Goal: Task Accomplishment & Management: Complete application form

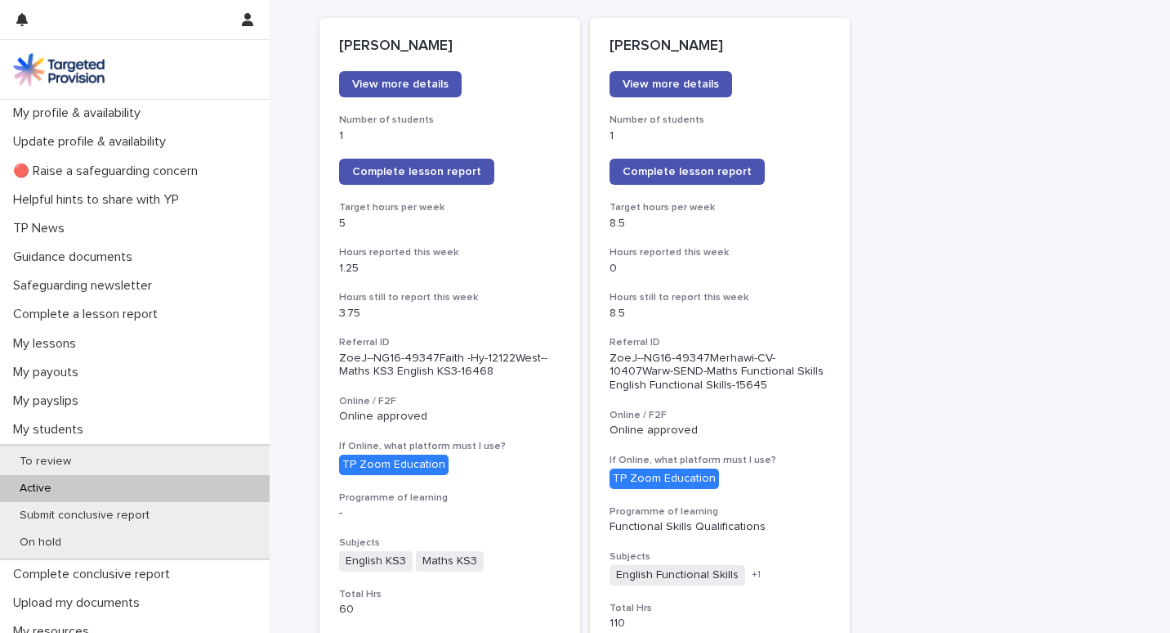
scroll to position [220, 0]
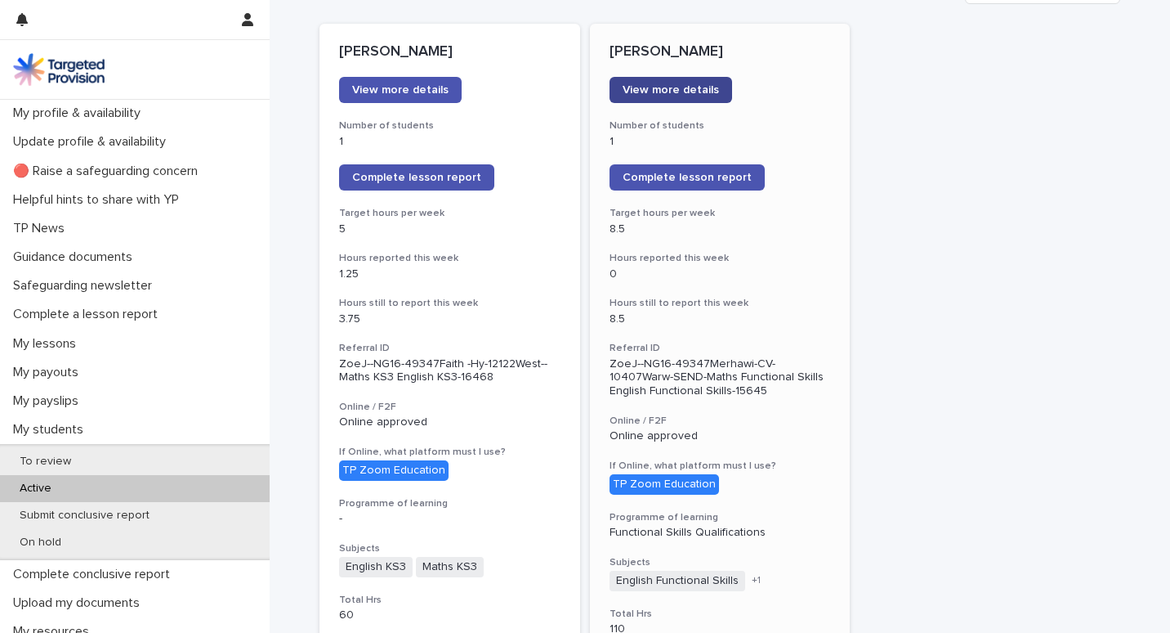
click at [677, 89] on span "View more details" at bounding box center [671, 89] width 96 height 11
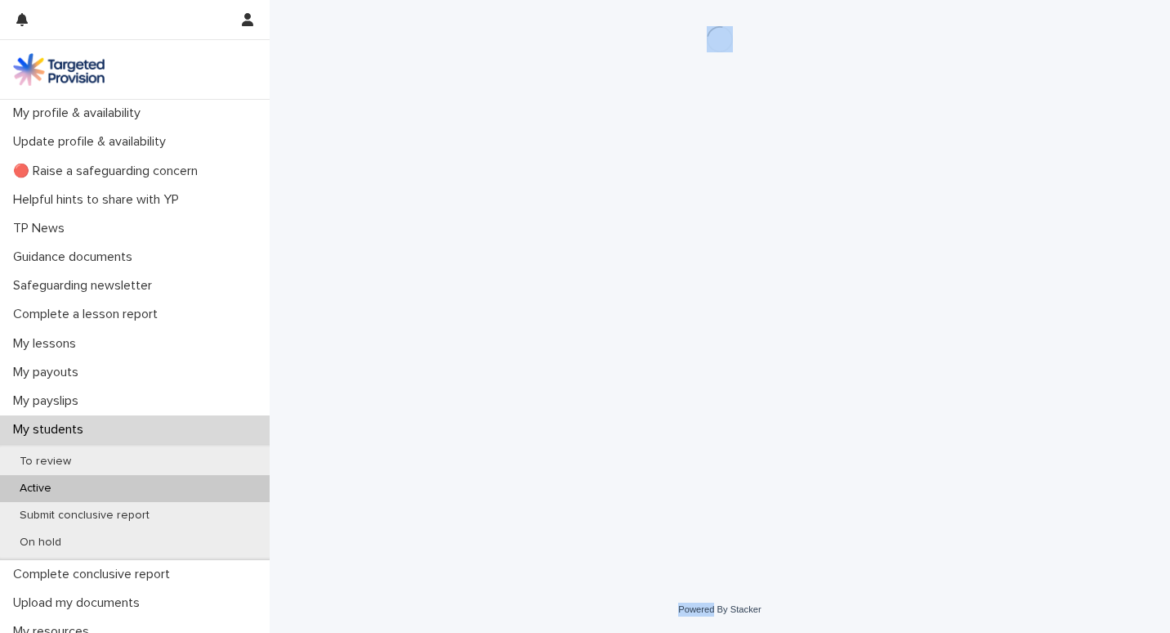
click at [677, 89] on div "Loading... Saving… Loading... Saving…" at bounding box center [719, 272] width 817 height 545
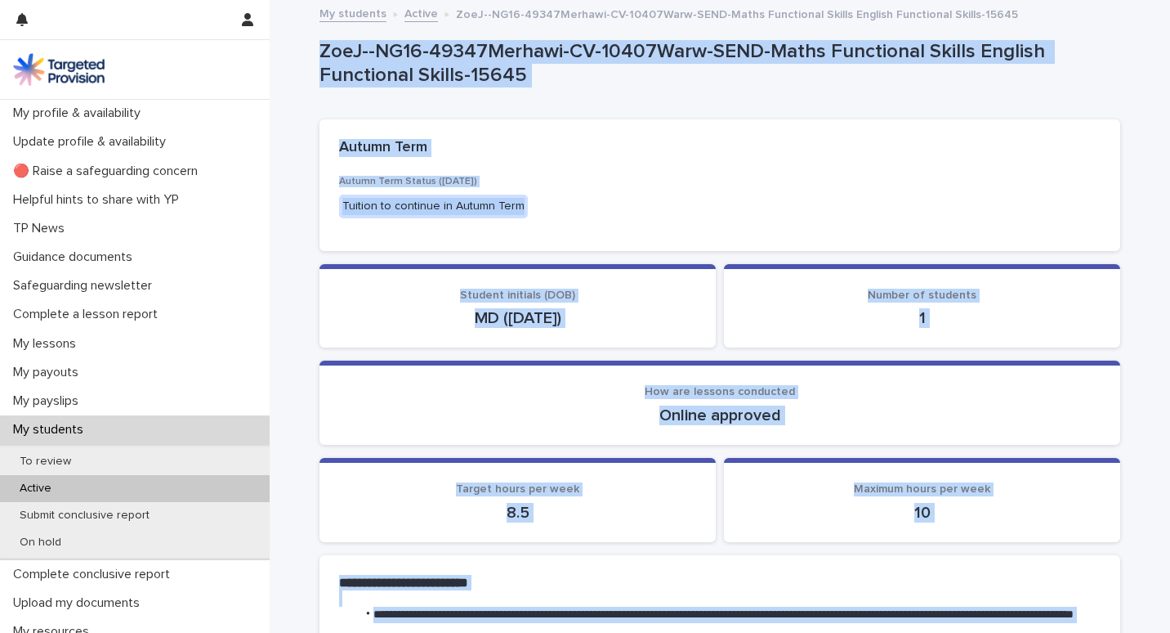
click at [736, 142] on div "Autumn Term" at bounding box center [716, 148] width 755 height 18
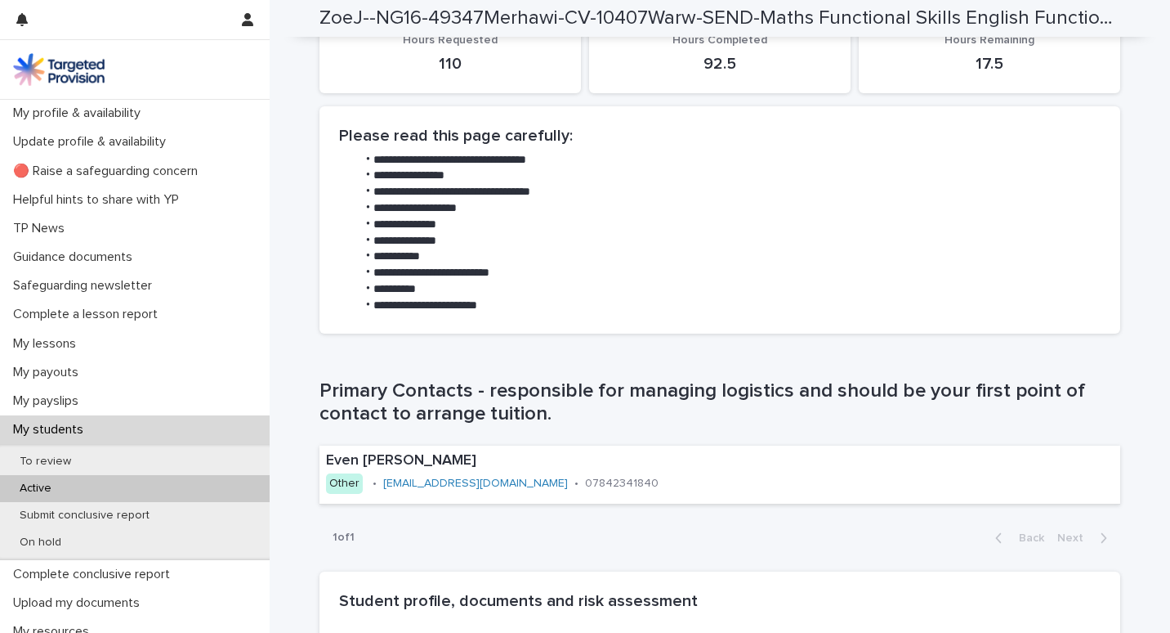
scroll to position [545, 0]
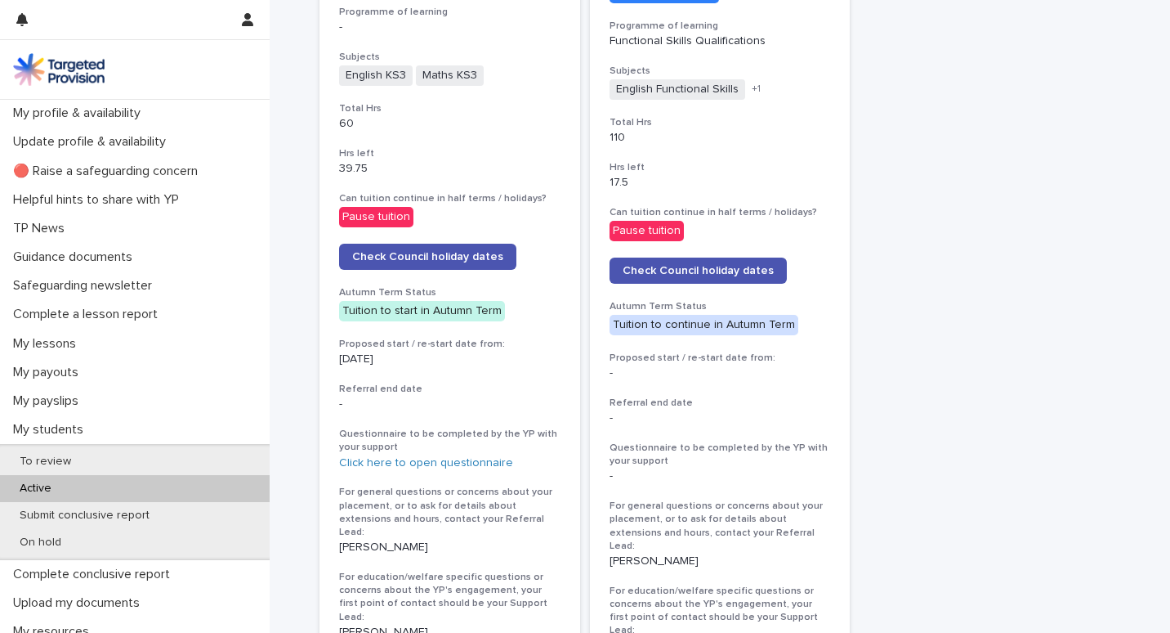
scroll to position [677, 0]
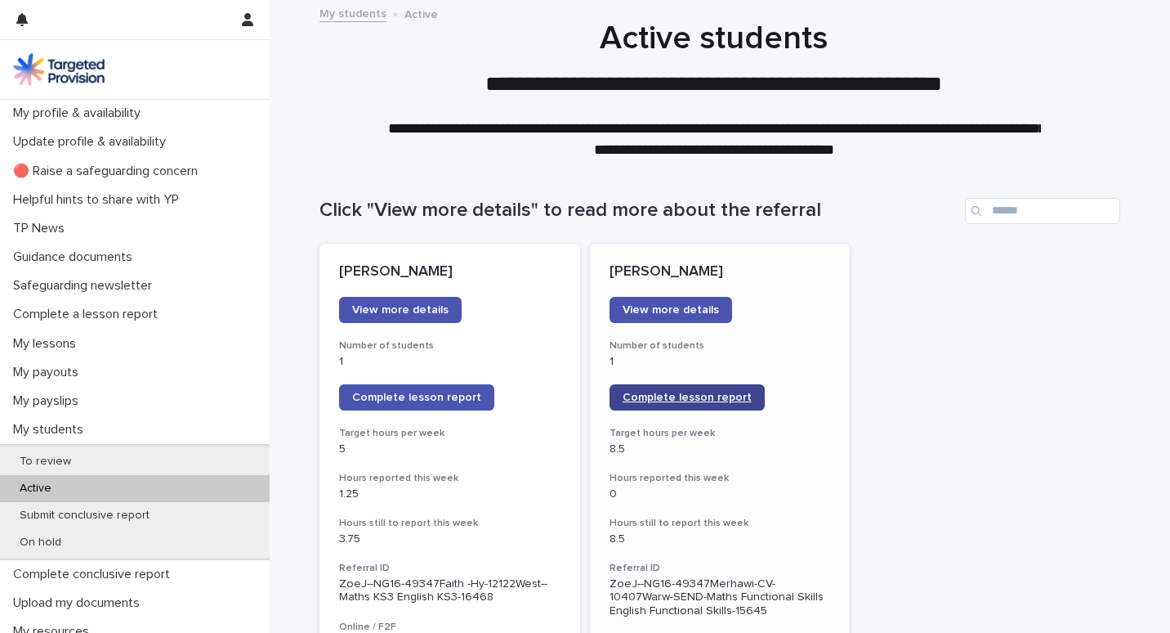
click at [660, 403] on link "Complete lesson report" at bounding box center [687, 397] width 155 height 26
